Goal: Task Accomplishment & Management: Use online tool/utility

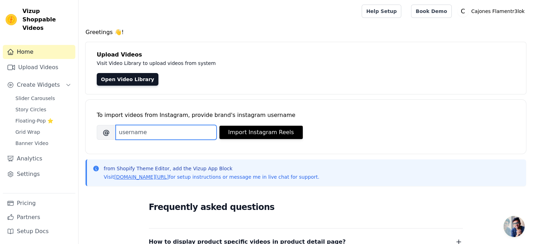
click at [156, 134] on input "Brand's Instagram Username" at bounding box center [166, 132] width 101 height 15
type input "cajones_flamentr3lok"
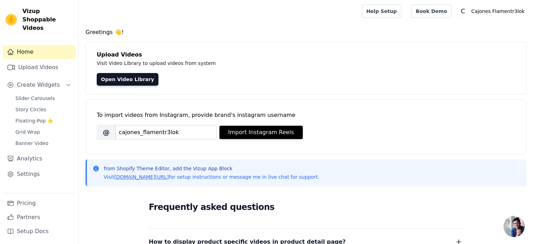
click at [268, 141] on div "To import videos from Instagram, provide brand's instagram username [PERSON_NAM…" at bounding box center [306, 121] width 418 height 43
click at [272, 137] on button "Import Instagram Reels" at bounding box center [260, 131] width 83 height 13
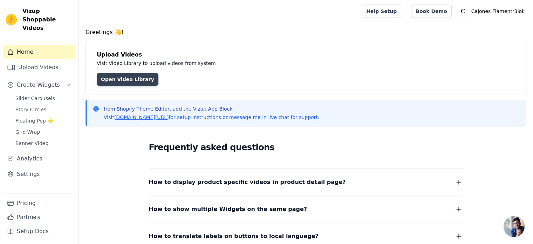
click at [123, 80] on link "Open Video Library" at bounding box center [128, 79] width 62 height 13
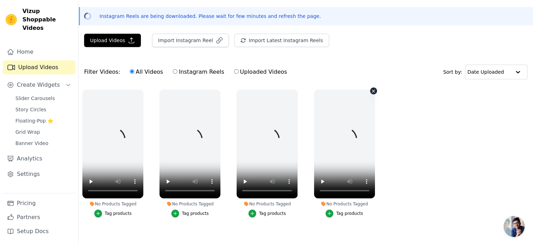
scroll to position [32, 0]
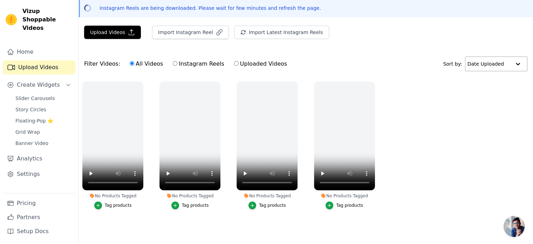
click at [520, 60] on div at bounding box center [518, 64] width 14 height 14
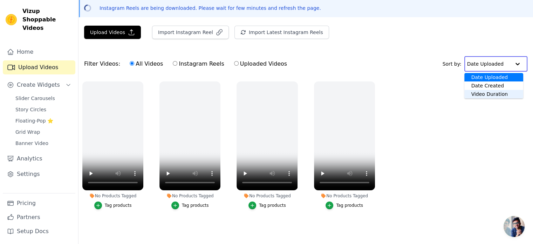
click at [239, 60] on label "Uploaded Videos" at bounding box center [261, 63] width 54 height 9
click at [239, 61] on input "Uploaded Videos" at bounding box center [236, 63] width 5 height 5
radio input "true"
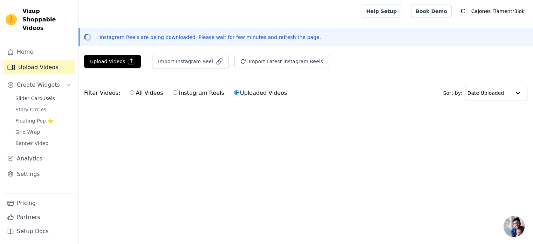
scroll to position [0, 0]
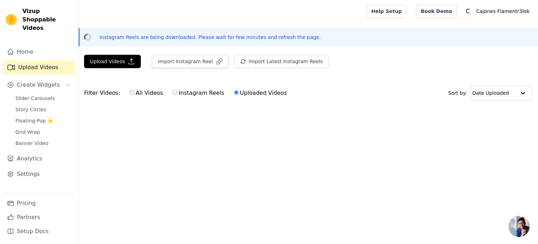
click at [183, 94] on label "Instagram Reels" at bounding box center [198, 92] width 52 height 9
click at [177, 94] on input "Instagram Reels" at bounding box center [175, 92] width 5 height 5
radio input "true"
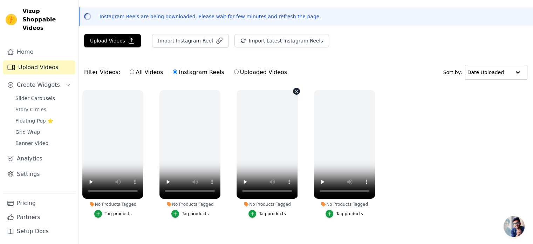
scroll to position [32, 0]
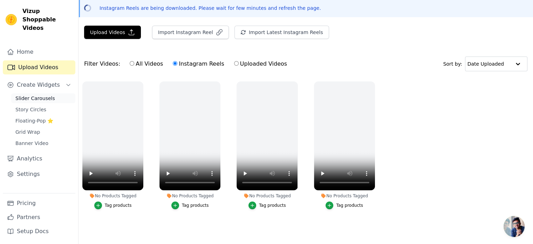
click at [28, 95] on span "Slider Carousels" at bounding box center [35, 98] width 40 height 7
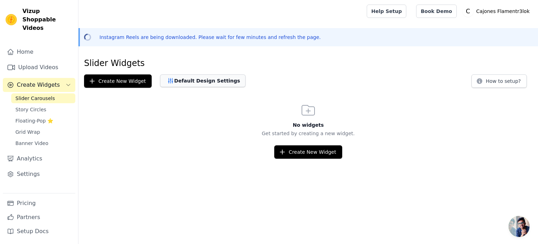
click at [206, 85] on button "Default Design Settings" at bounding box center [202, 80] width 85 height 13
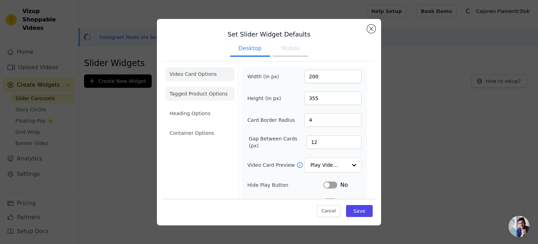
click at [185, 98] on li "Tagged Product Options" at bounding box center [199, 94] width 69 height 14
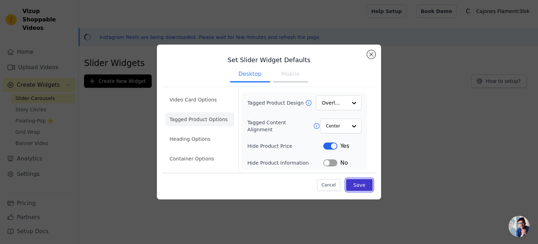
click at [370, 186] on button "Save" at bounding box center [359, 185] width 27 height 12
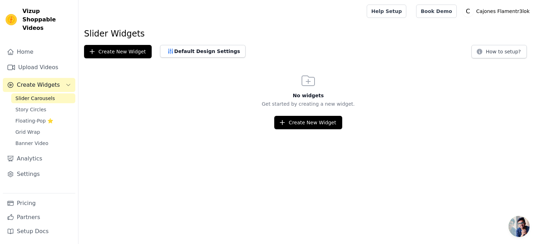
click at [36, 95] on span "Slider Carousels" at bounding box center [35, 98] width 40 height 7
click at [27, 60] on link "Upload Videos" at bounding box center [39, 67] width 73 height 14
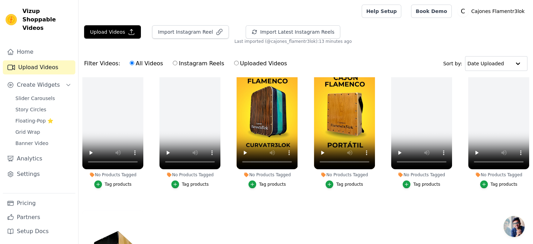
scroll to position [175, 0]
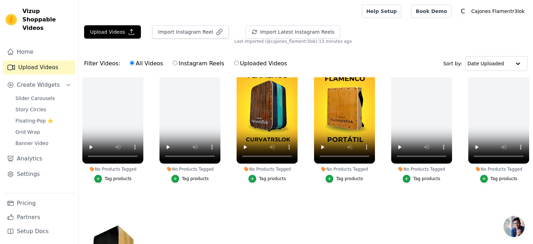
click at [266, 176] on div "Tag products" at bounding box center [272, 179] width 27 height 6
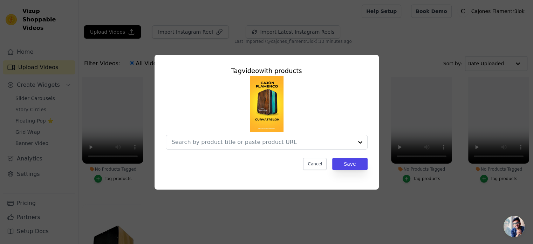
scroll to position [177, 0]
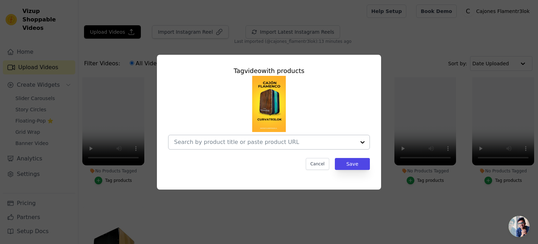
click at [307, 140] on input "No Products Tagged Tag video with products Cancel Save Tag products" at bounding box center [265, 141] width 182 height 7
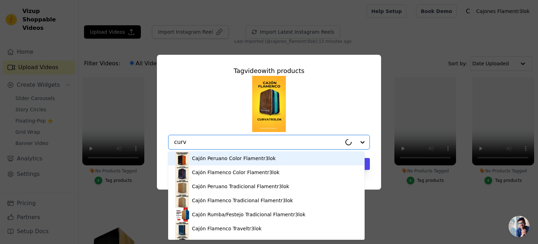
type input "curva"
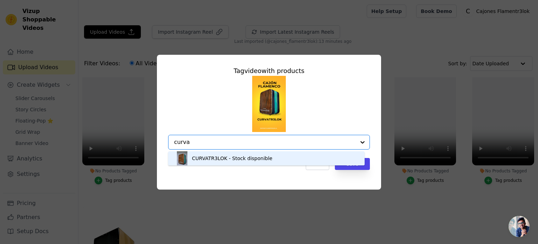
click at [263, 158] on div "CURVATR3LOK - Stock disponible" at bounding box center [232, 158] width 81 height 7
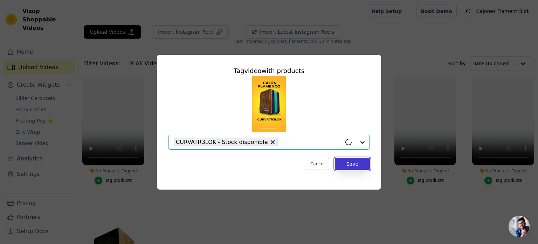
click at [354, 162] on button "Save" at bounding box center [352, 164] width 35 height 12
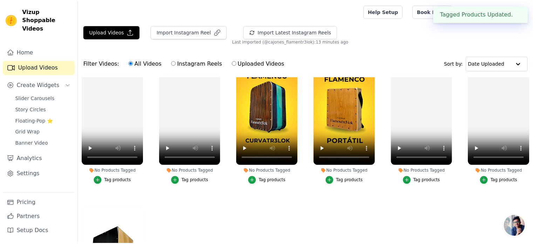
scroll to position [175, 0]
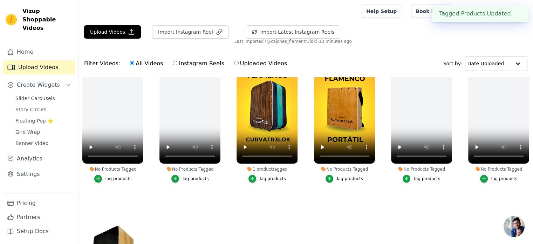
click at [345, 176] on div "Tag products" at bounding box center [349, 179] width 27 height 6
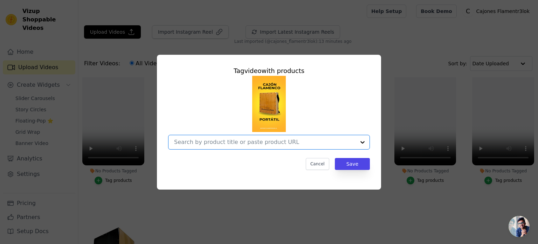
click at [277, 144] on input "No Products Tagged Tag video with products Option undefined, selected. Select i…" at bounding box center [265, 141] width 182 height 7
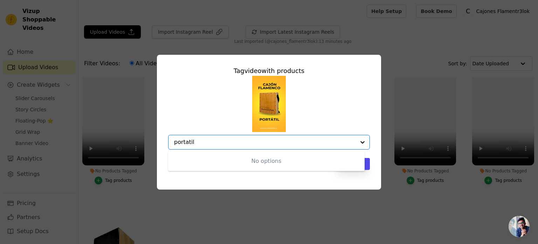
click at [213, 145] on input "portatil" at bounding box center [265, 141] width 182 height 7
type input "port"
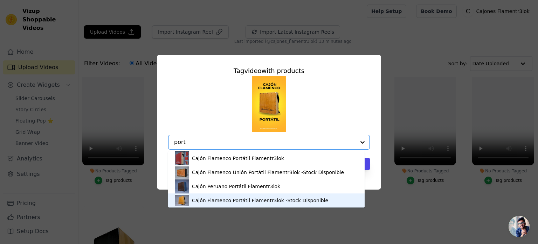
click at [214, 200] on div "Cajón Flamenco Portátil Flamentr3lok -Stock Disponible" at bounding box center [260, 200] width 136 height 7
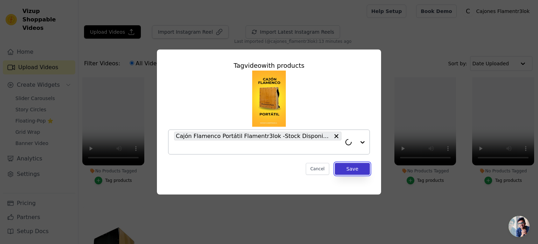
click at [348, 166] on button "Save" at bounding box center [352, 169] width 35 height 12
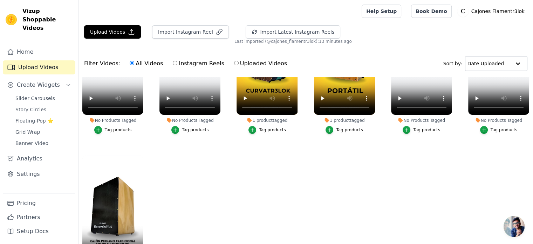
scroll to position [227, 0]
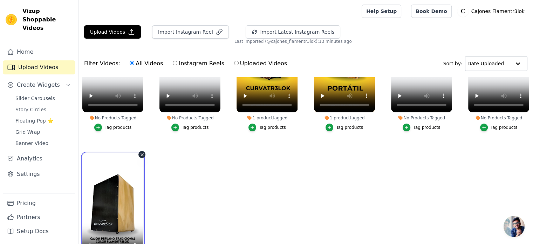
click at [98, 203] on video at bounding box center [112, 207] width 61 height 109
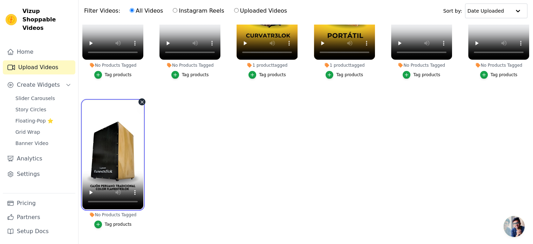
scroll to position [70, 0]
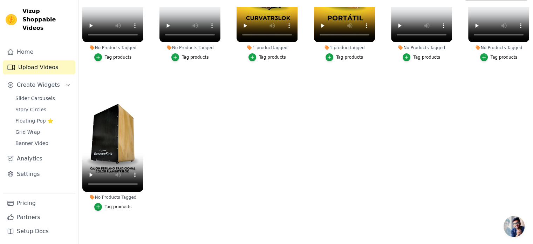
click at [116, 204] on div "Tag products" at bounding box center [118, 207] width 27 height 6
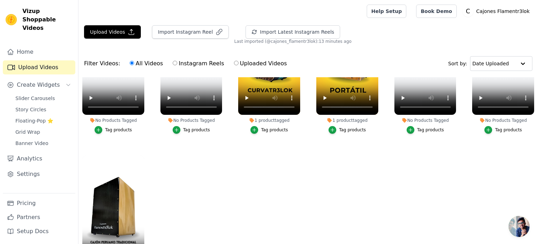
scroll to position [228, 0]
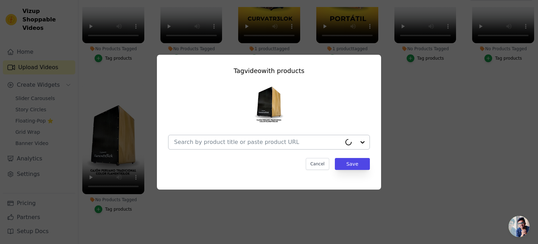
click at [237, 142] on input "No Products Tagged Tag video with products Cancel Save Tag products" at bounding box center [257, 141] width 167 height 7
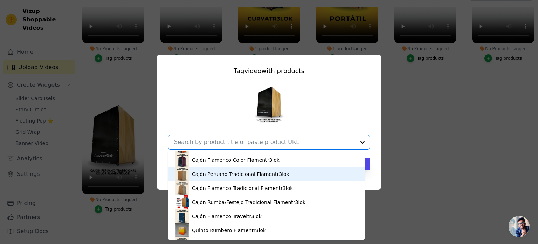
scroll to position [0, 0]
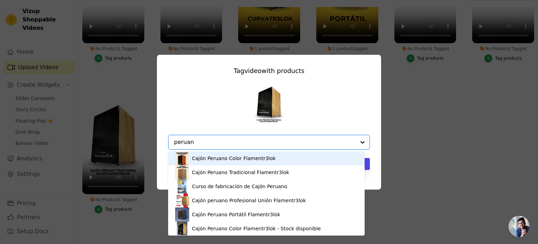
type input "peruano"
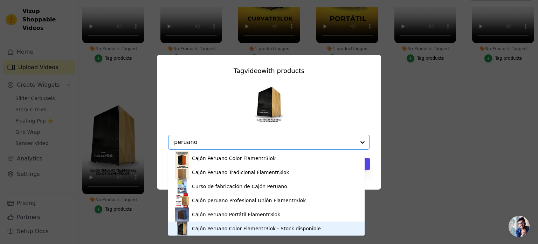
click at [213, 227] on div "Cajón Peruano Color Flamentr3lok - Stock disponible" at bounding box center [256, 228] width 129 height 7
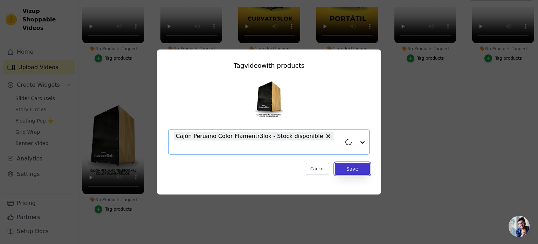
click at [356, 163] on button "Save" at bounding box center [352, 169] width 35 height 12
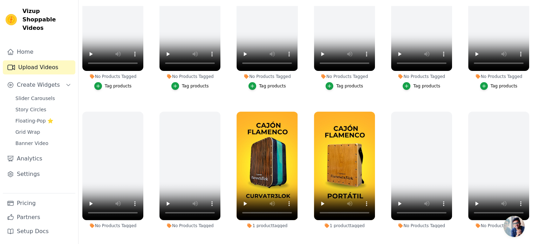
scroll to position [17, 0]
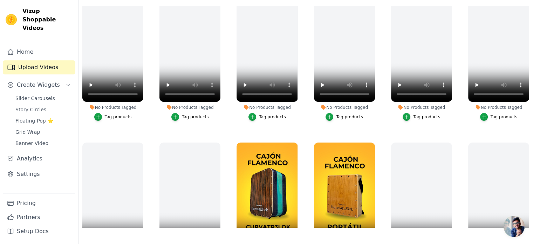
click at [38, 60] on link "Upload Videos" at bounding box center [39, 67] width 73 height 14
click at [36, 95] on span "Slider Carousels" at bounding box center [35, 98] width 40 height 7
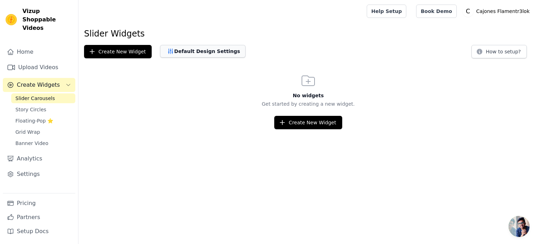
click at [185, 53] on button "Default Design Settings" at bounding box center [202, 51] width 85 height 13
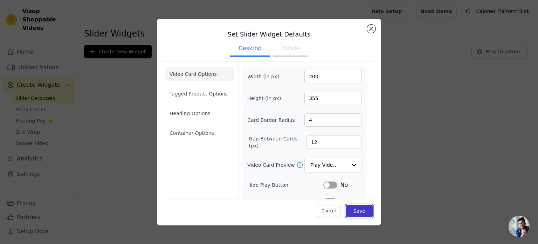
click at [350, 210] on button "Save" at bounding box center [359, 211] width 27 height 12
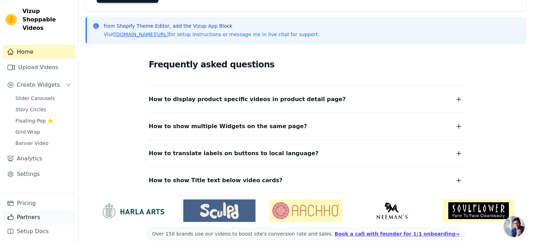
scroll to position [90, 0]
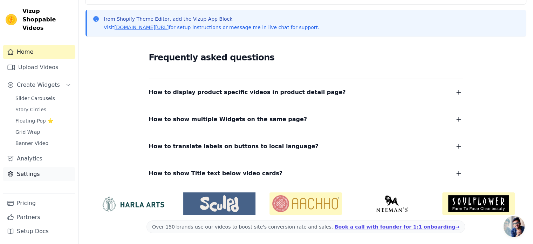
click at [32, 167] on link "Settings" at bounding box center [39, 174] width 73 height 14
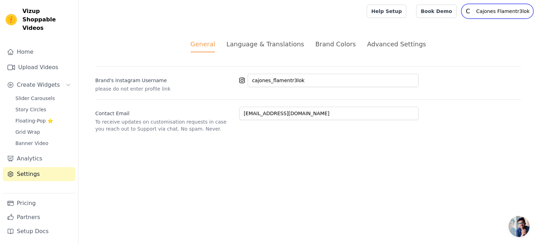
click at [491, 12] on p "Cajones Flamentr3lok" at bounding box center [503, 11] width 59 height 13
click at [484, 56] on link "Sign out" at bounding box center [498, 54] width 67 height 13
